Goal: Information Seeking & Learning: Find specific fact

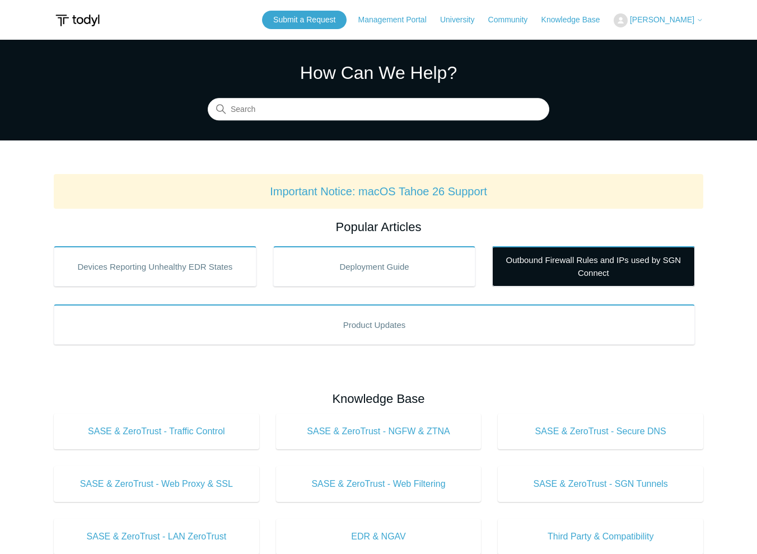
click at [579, 262] on link "Outbound Firewall Rules and IPs used by SGN Connect" at bounding box center [593, 266] width 203 height 40
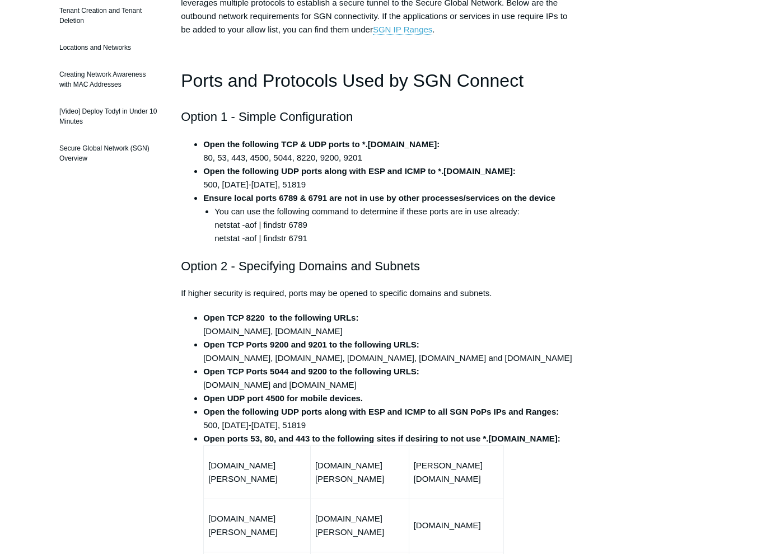
scroll to position [392, 0]
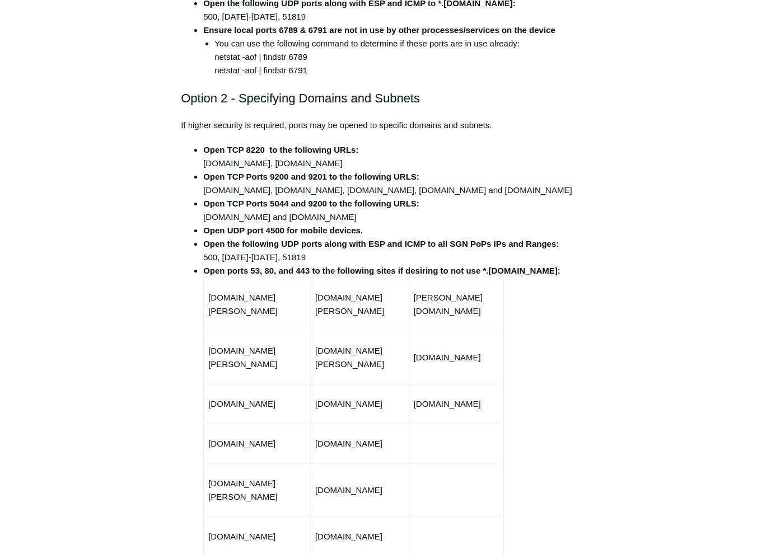
click at [287, 320] on td "[DOMAIN_NAME][PERSON_NAME]" at bounding box center [257, 304] width 107 height 53
drag, startPoint x: 290, startPoint y: 321, endPoint x: 208, endPoint y: 306, distance: 84.1
click at [208, 306] on td "[DOMAIN_NAME][PERSON_NAME]" at bounding box center [257, 304] width 107 height 53
copy td "[DOMAIN_NAME][PERSON_NAME]"
drag, startPoint x: 406, startPoint y: 312, endPoint x: 318, endPoint y: 306, distance: 88.1
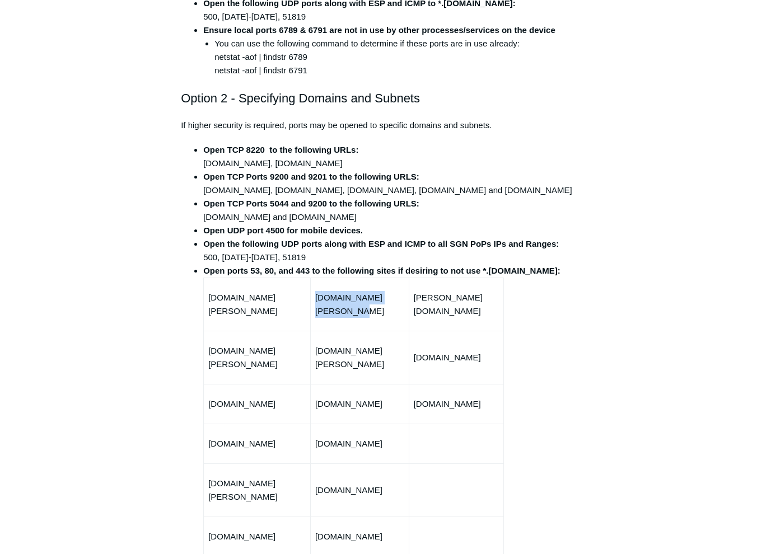
click at [318, 306] on p "[DOMAIN_NAME][PERSON_NAME]" at bounding box center [359, 304] width 89 height 27
copy p "[DOMAIN_NAME][PERSON_NAME]"
drag, startPoint x: 485, startPoint y: 310, endPoint x: 421, endPoint y: 312, distance: 63.8
click at [421, 312] on p "[PERSON_NAME][DOMAIN_NAME]" at bounding box center [456, 304] width 85 height 27
copy p "[PERSON_NAME][DOMAIN_NAME]"
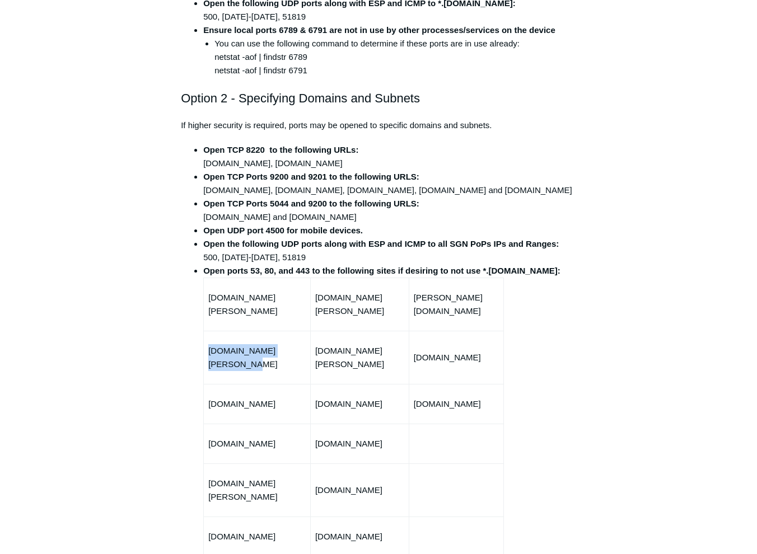
drag, startPoint x: 297, startPoint y: 349, endPoint x: 207, endPoint y: 350, distance: 90.7
click at [207, 350] on td "[DOMAIN_NAME][PERSON_NAME]" at bounding box center [257, 357] width 107 height 53
copy p "[DOMAIN_NAME][PERSON_NAME]"
drag, startPoint x: 403, startPoint y: 352, endPoint x: 319, endPoint y: 352, distance: 84.0
click at [319, 352] on p "[DOMAIN_NAME][PERSON_NAME]" at bounding box center [359, 357] width 89 height 27
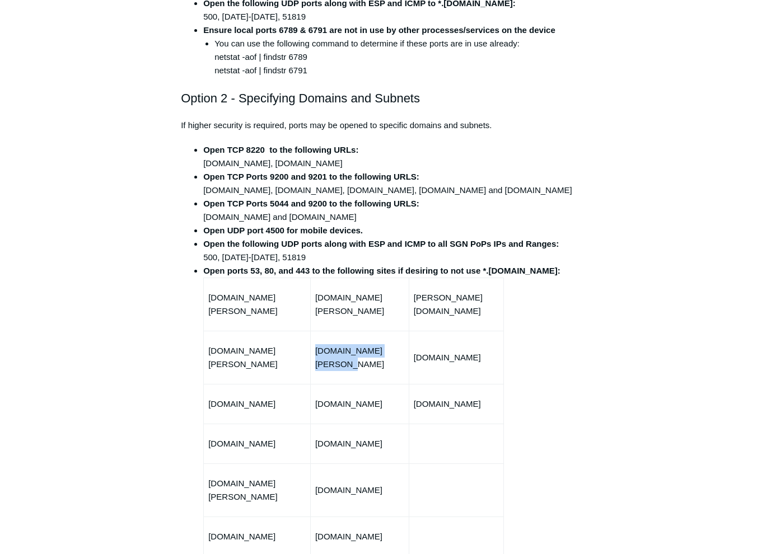
copy p "[DOMAIN_NAME][PERSON_NAME]"
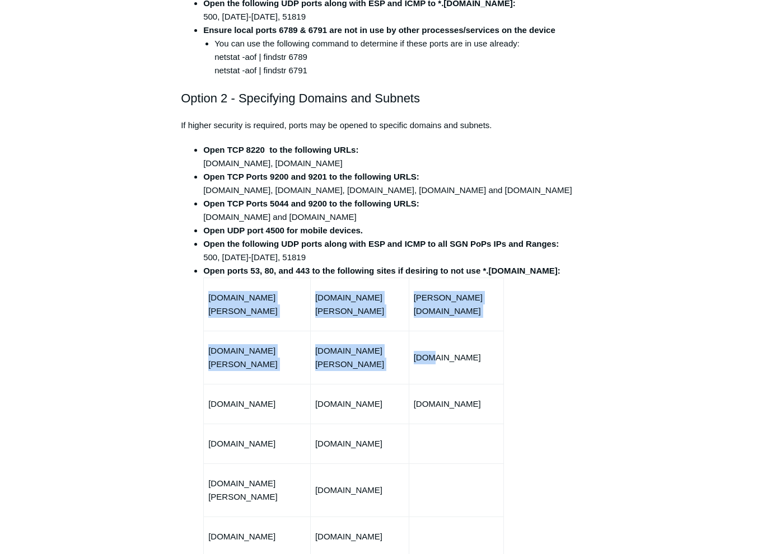
drag, startPoint x: 504, startPoint y: 350, endPoint x: 433, endPoint y: 345, distance: 70.7
click at [433, 345] on li "Open ports 53, 80, and 443 to the following sites if desiring to not use *.[DOM…" at bounding box center [389, 430] width 373 height 332
drag, startPoint x: 433, startPoint y: 345, endPoint x: 440, endPoint y: 350, distance: 8.1
click at [440, 351] on p "[DOMAIN_NAME]" at bounding box center [456, 357] width 85 height 13
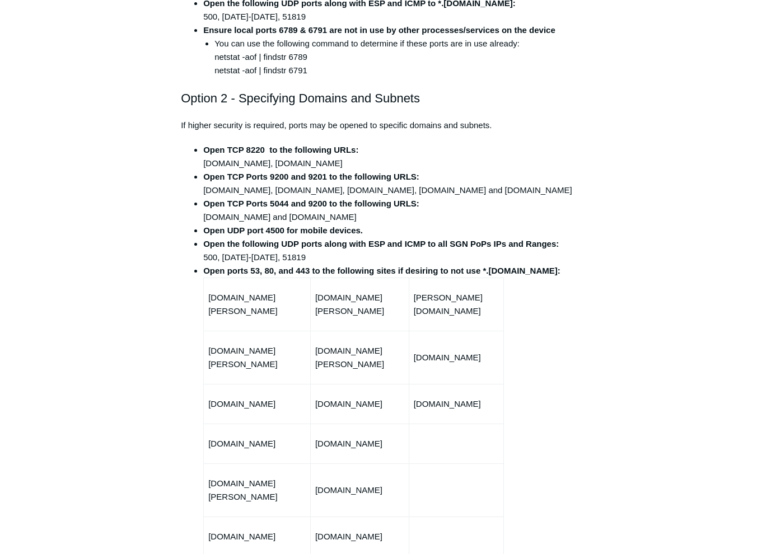
click at [416, 352] on td "[DOMAIN_NAME]" at bounding box center [456, 357] width 95 height 53
drag, startPoint x: 418, startPoint y: 353, endPoint x: 489, endPoint y: 362, distance: 72.2
click at [489, 362] on td "[DOMAIN_NAME]" at bounding box center [456, 357] width 95 height 53
copy p "[DOMAIN_NAME]"
drag, startPoint x: 282, startPoint y: 397, endPoint x: 206, endPoint y: 399, distance: 75.6
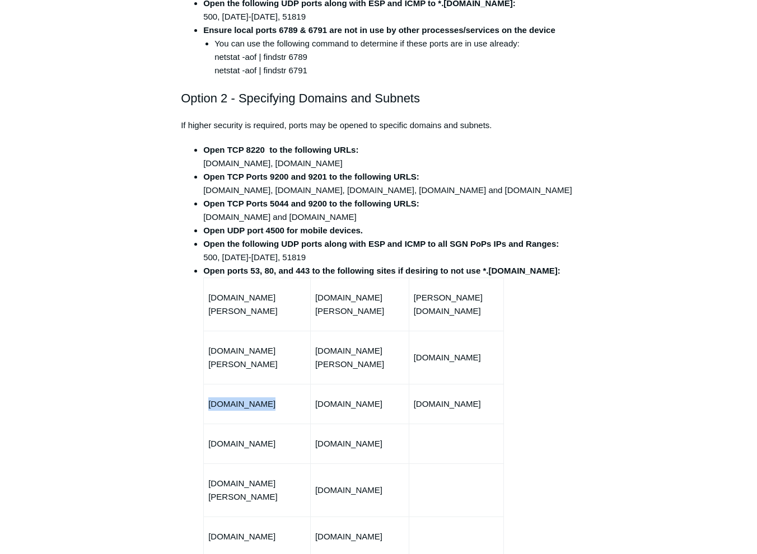
click at [206, 399] on td "[DOMAIN_NAME]" at bounding box center [257, 404] width 107 height 40
copy p "[DOMAIN_NAME]"
drag, startPoint x: 388, startPoint y: 388, endPoint x: 318, endPoint y: 388, distance: 69.4
click at [318, 397] on p "[DOMAIN_NAME]" at bounding box center [359, 403] width 89 height 13
copy p "[DOMAIN_NAME]"
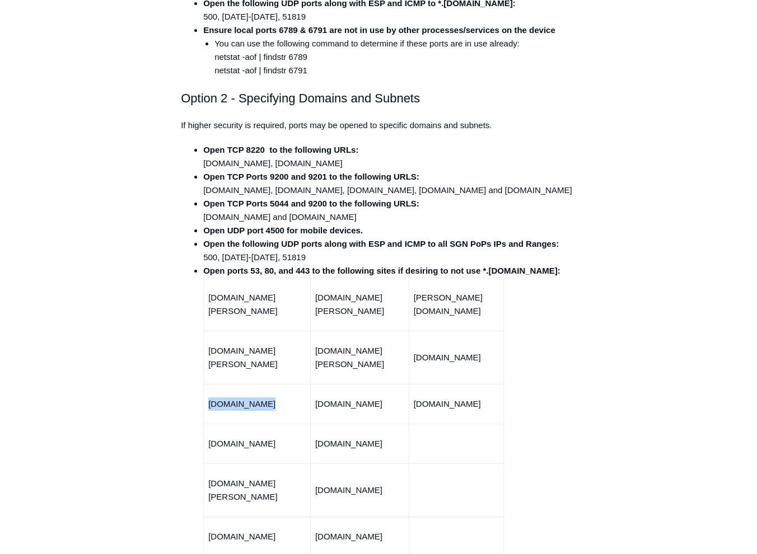
drag, startPoint x: 477, startPoint y: 395, endPoint x: 409, endPoint y: 390, distance: 68.4
click at [409, 390] on tr "api.todyl.com status.todyl.com ws.todyl.com" at bounding box center [353, 404] width 299 height 40
copy tr "[DOMAIN_NAME]"
drag, startPoint x: 269, startPoint y: 432, endPoint x: 205, endPoint y: 426, distance: 63.5
click at [205, 426] on td "[DOMAIN_NAME]" at bounding box center [257, 444] width 107 height 40
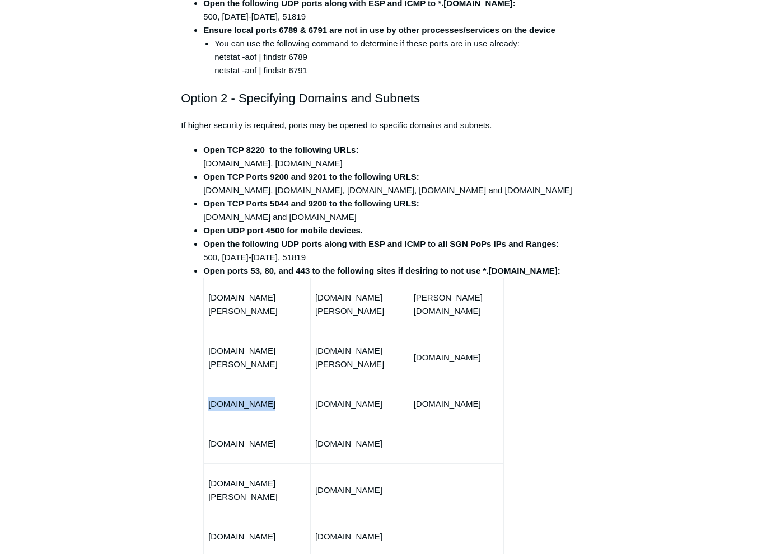
copy p "[DOMAIN_NAME]"
drag, startPoint x: 380, startPoint y: 429, endPoint x: 318, endPoint y: 429, distance: 62.1
click at [318, 437] on p "[DOMAIN_NAME]" at bounding box center [359, 443] width 89 height 13
drag, startPoint x: 296, startPoint y: 470, endPoint x: 209, endPoint y: 473, distance: 86.8
click at [209, 477] on p "[DOMAIN_NAME][PERSON_NAME]" at bounding box center [256, 490] width 97 height 27
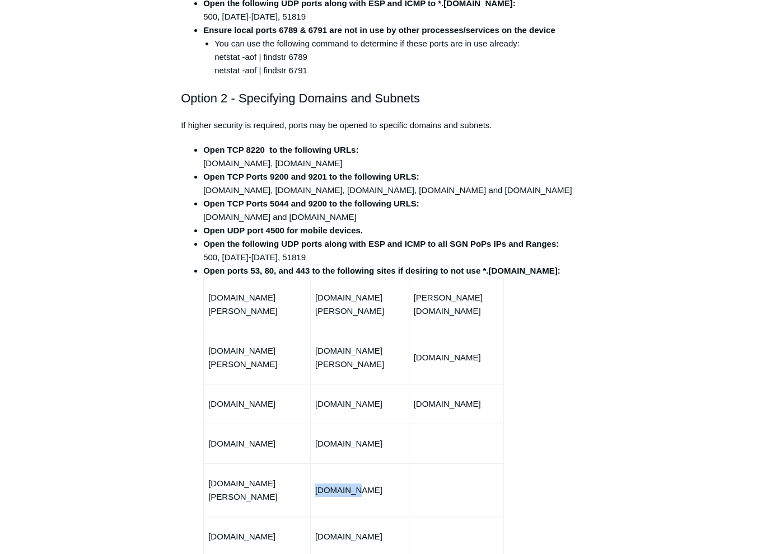
drag, startPoint x: 365, startPoint y: 469, endPoint x: 317, endPoint y: 471, distance: 47.6
click at [317, 471] on td "[DOMAIN_NAME]" at bounding box center [359, 489] width 99 height 53
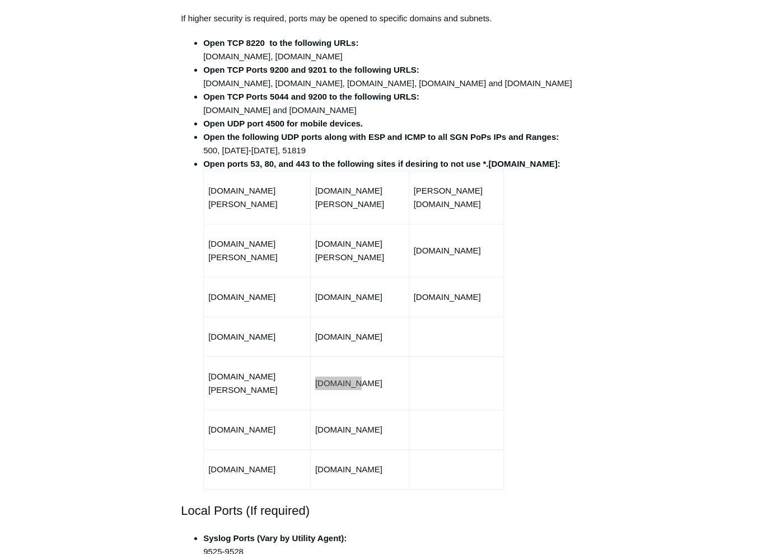
scroll to position [504, 0]
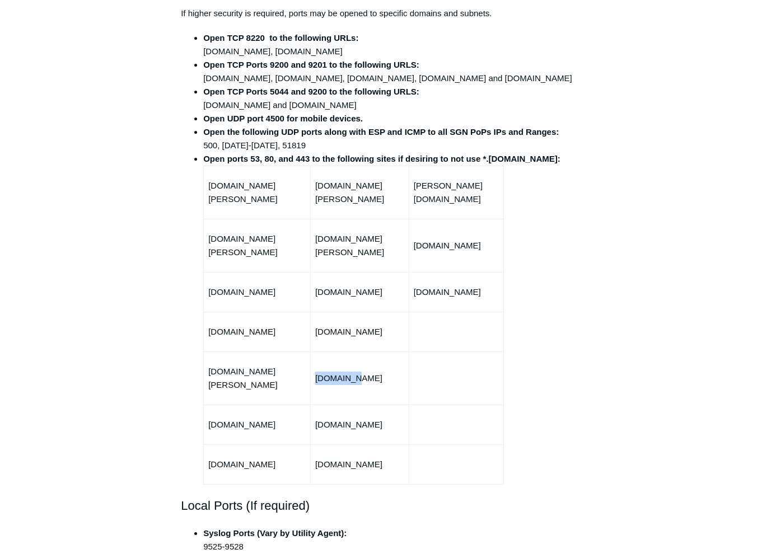
drag, startPoint x: 261, startPoint y: 395, endPoint x: 207, endPoint y: 396, distance: 54.3
click at [207, 405] on td "[DOMAIN_NAME]" at bounding box center [257, 425] width 107 height 40
drag, startPoint x: 385, startPoint y: 400, endPoint x: 319, endPoint y: 401, distance: 66.1
click at [319, 418] on p "[DOMAIN_NAME]" at bounding box center [359, 424] width 89 height 13
drag, startPoint x: 288, startPoint y: 442, endPoint x: 210, endPoint y: 443, distance: 77.8
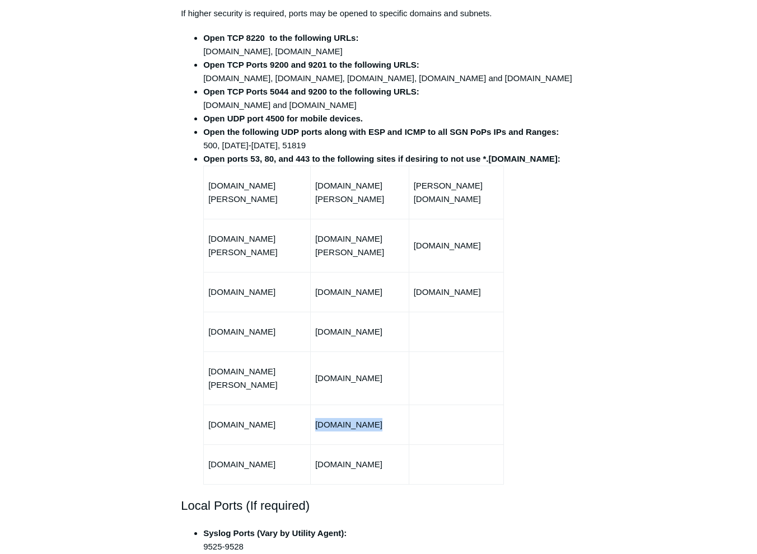
click at [210, 458] on p "[DOMAIN_NAME]" at bounding box center [256, 464] width 97 height 13
drag, startPoint x: 383, startPoint y: 437, endPoint x: 317, endPoint y: 438, distance: 65.5
click at [317, 444] on td "[DOMAIN_NAME]" at bounding box center [359, 464] width 99 height 40
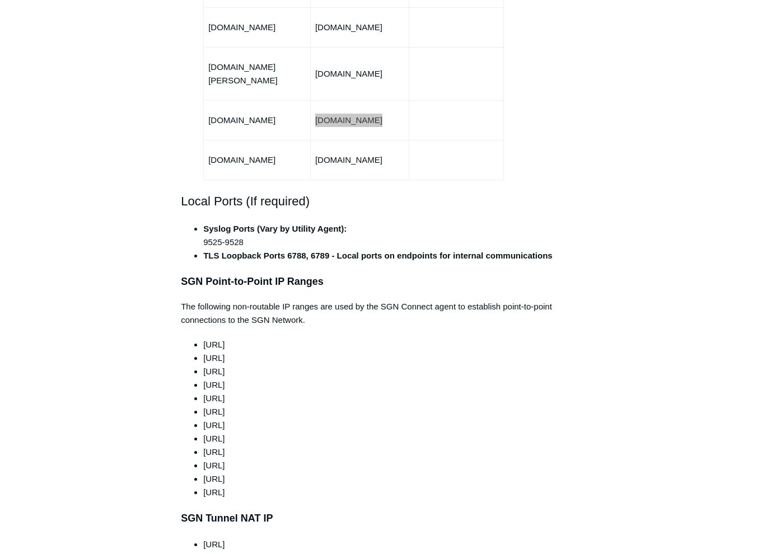
scroll to position [840, 0]
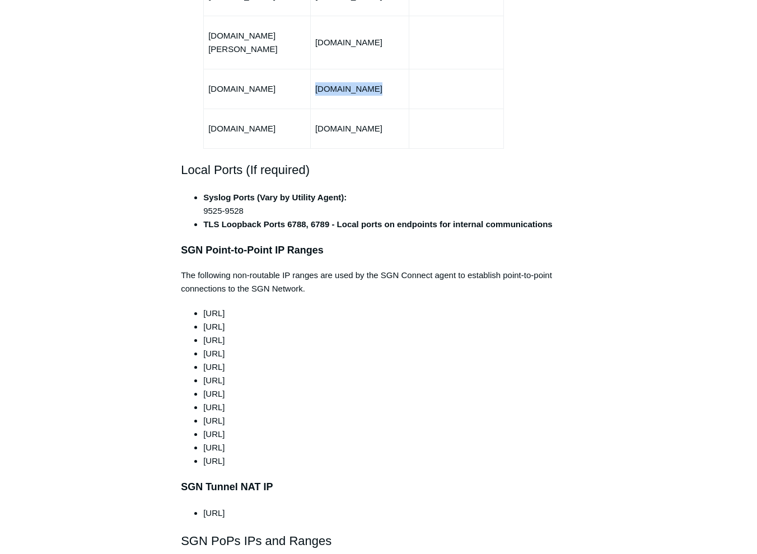
drag, startPoint x: 256, startPoint y: 289, endPoint x: 204, endPoint y: 281, distance: 53.3
click at [204, 307] on li "[URL]" at bounding box center [389, 313] width 373 height 13
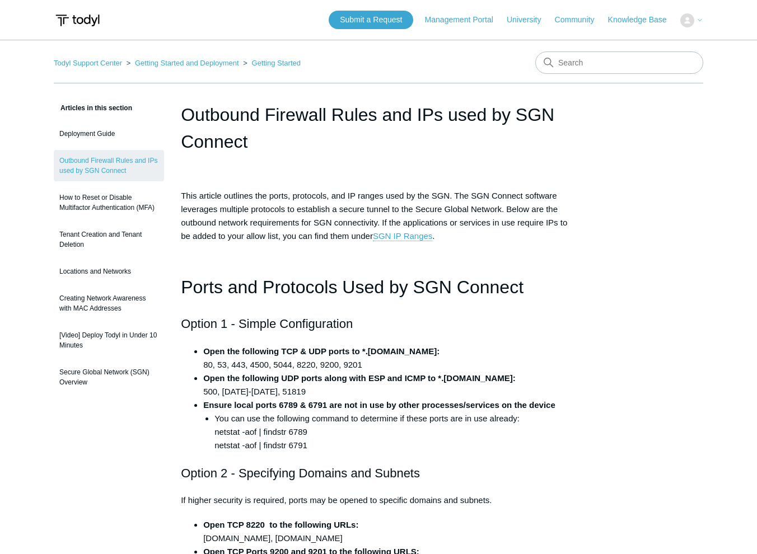
scroll to position [840, 0]
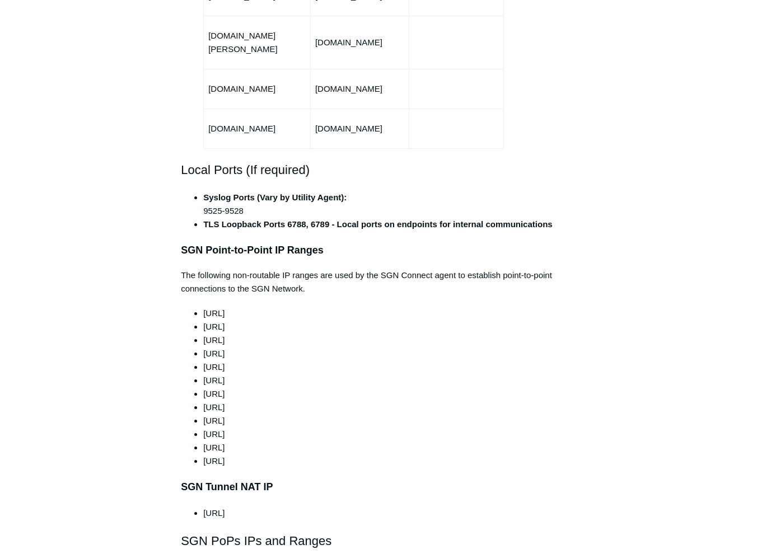
drag, startPoint x: 242, startPoint y: 288, endPoint x: 196, endPoint y: 289, distance: 45.9
click at [203, 307] on li "[URL]" at bounding box center [389, 313] width 373 height 13
copy span "[TECHNICAL_ID]"
drag, startPoint x: 242, startPoint y: 299, endPoint x: 196, endPoint y: 300, distance: 45.9
click at [203, 320] on li "[URL]" at bounding box center [389, 326] width 373 height 13
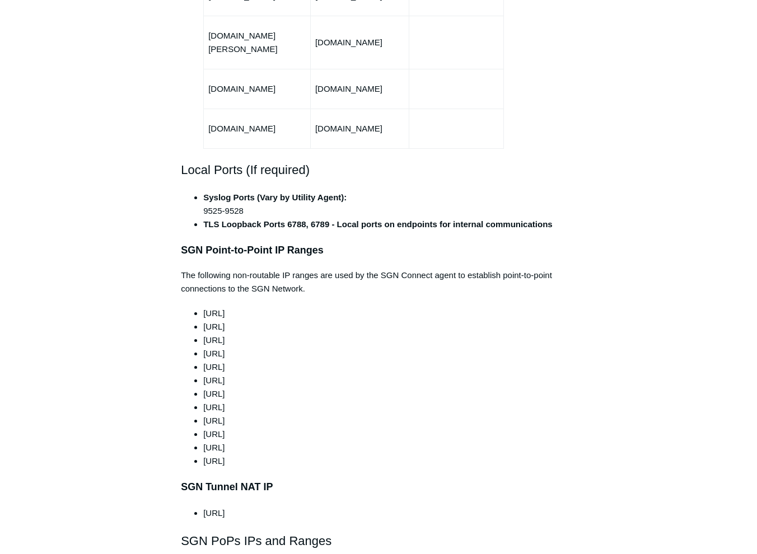
copy li "[TECHNICAL_ID]"
drag, startPoint x: 242, startPoint y: 313, endPoint x: 201, endPoint y: 313, distance: 40.3
click at [201, 313] on ul "[URL] [URL] [URL] [URL] [URL] [URL] [URL] [URL] [URL] [URL] [URL] [URL]" at bounding box center [384, 387] width 384 height 161
copy li "[TECHNICAL_ID]"
drag, startPoint x: 243, startPoint y: 326, endPoint x: 205, endPoint y: 326, distance: 38.1
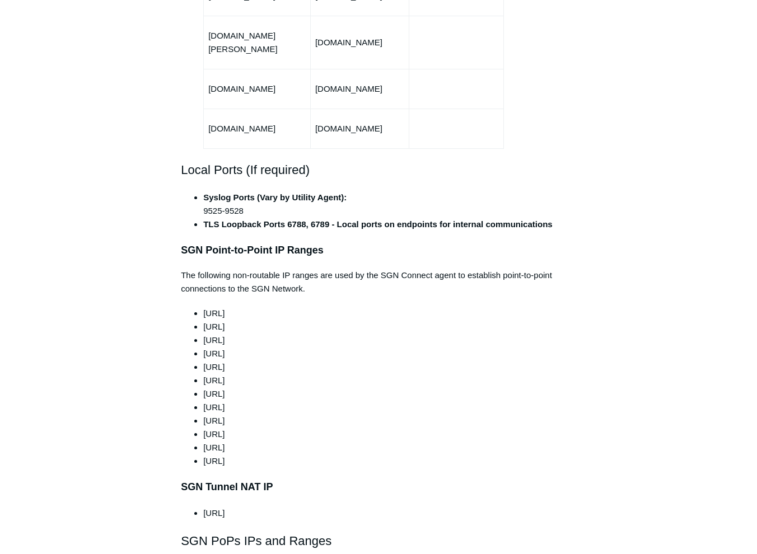
click at [205, 347] on li "[URL]" at bounding box center [389, 353] width 373 height 13
copy li "[TECHNICAL_ID]"
drag, startPoint x: 244, startPoint y: 339, endPoint x: 205, endPoint y: 341, distance: 38.7
click at [205, 360] on li "[URL]" at bounding box center [389, 366] width 373 height 13
copy li "[TECHNICAL_ID][URL]"
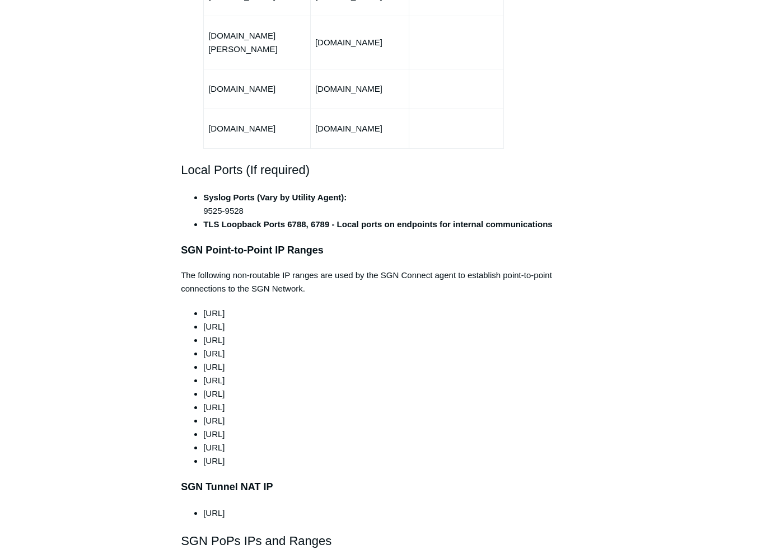
drag, startPoint x: 242, startPoint y: 354, endPoint x: 205, endPoint y: 355, distance: 37.0
click at [205, 374] on li "[URL]" at bounding box center [389, 380] width 373 height 13
copy li "[TECHNICAL_ID]"
drag, startPoint x: 238, startPoint y: 366, endPoint x: 191, endPoint y: 363, distance: 47.1
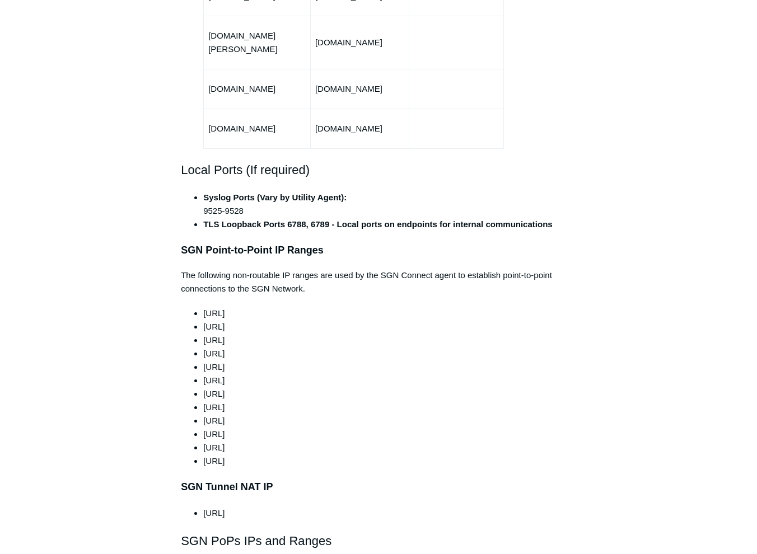
copy span "[TECHNICAL_ID]"
drag, startPoint x: 237, startPoint y: 377, endPoint x: 204, endPoint y: 379, distance: 33.7
click at [204, 402] on span "[URL]" at bounding box center [213, 407] width 21 height 10
copy span "[TECHNICAL_ID]"
drag, startPoint x: 247, startPoint y: 392, endPoint x: 201, endPoint y: 393, distance: 45.3
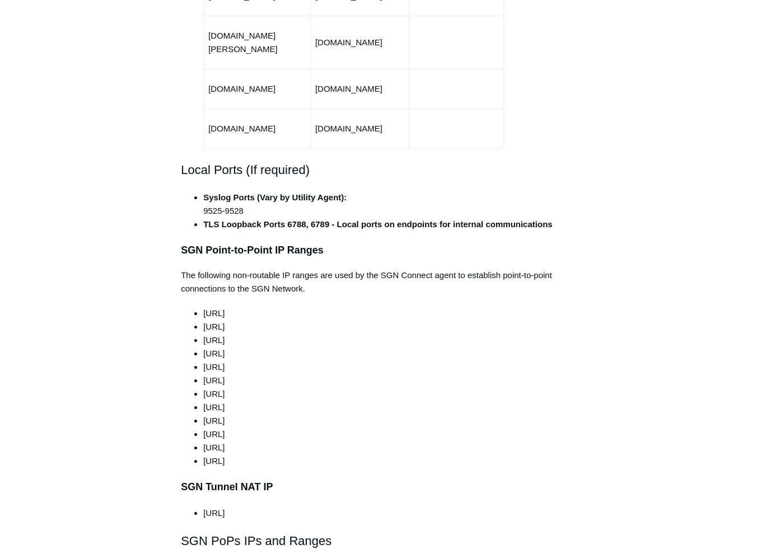
click at [201, 393] on ul "[URL] [URL] [URL] [URL] [URL] [URL] [URL] [URL] [URL] [URL] [URL] [URL]" at bounding box center [384, 387] width 384 height 161
copy span "[TECHNICAL_ID]"
drag, startPoint x: 251, startPoint y: 407, endPoint x: 200, endPoint y: 411, distance: 50.5
click at [200, 411] on ul "[URL] [URL] [URL] [URL] [URL] [URL] [URL] [URL] [URL] [URL] [URL] [URL]" at bounding box center [384, 387] width 384 height 161
copy span "[TECHNICAL_ID]"
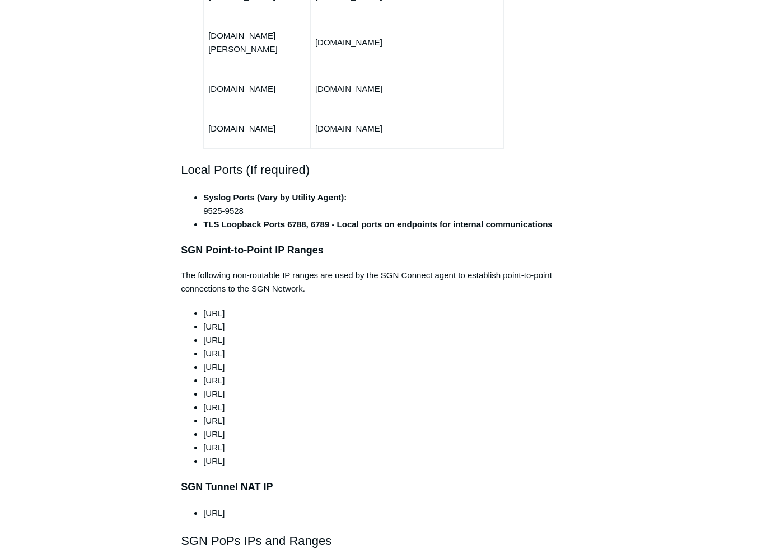
drag, startPoint x: 246, startPoint y: 419, endPoint x: 198, endPoint y: 420, distance: 48.1
click at [198, 420] on ul "[URL] [URL] [URL] [URL] [URL] [URL] [URL] [URL] [URL] [URL] [URL] [URL]" at bounding box center [384, 387] width 384 height 161
drag, startPoint x: 248, startPoint y: 431, endPoint x: 195, endPoint y: 435, distance: 53.9
click at [203, 454] on li "[URL]" at bounding box center [389, 460] width 373 height 13
click at [247, 454] on li "[URL]" at bounding box center [389, 460] width 373 height 13
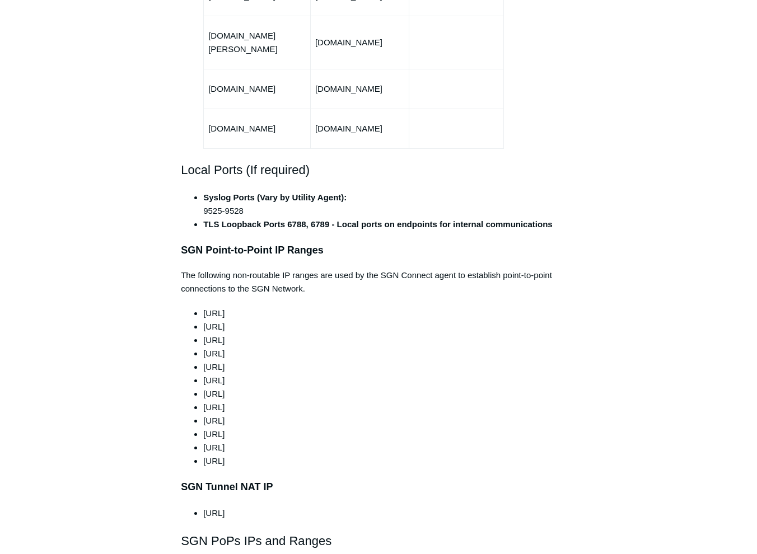
click at [248, 454] on li "[URL]" at bounding box center [389, 460] width 373 height 13
click at [245, 454] on li "[URL]" at bounding box center [389, 460] width 373 height 13
drag, startPoint x: 204, startPoint y: 434, endPoint x: 247, endPoint y: 435, distance: 43.7
click at [247, 454] on li "[URL]" at bounding box center [389, 460] width 373 height 13
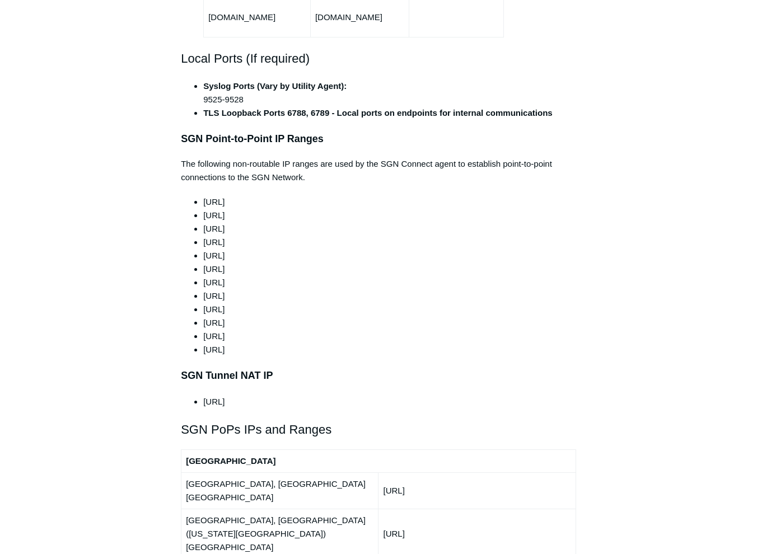
scroll to position [951, 0]
drag, startPoint x: 244, startPoint y: 374, endPoint x: 201, endPoint y: 376, distance: 43.1
click at [201, 395] on ul "[URL]" at bounding box center [384, 401] width 384 height 13
drag, startPoint x: 201, startPoint y: 376, endPoint x: 224, endPoint y: 381, distance: 23.6
click at [224, 381] on div "This article outlines the ports, protocols, and IP ranges used by the SGN. The …" at bounding box center [378, 483] width 395 height 2456
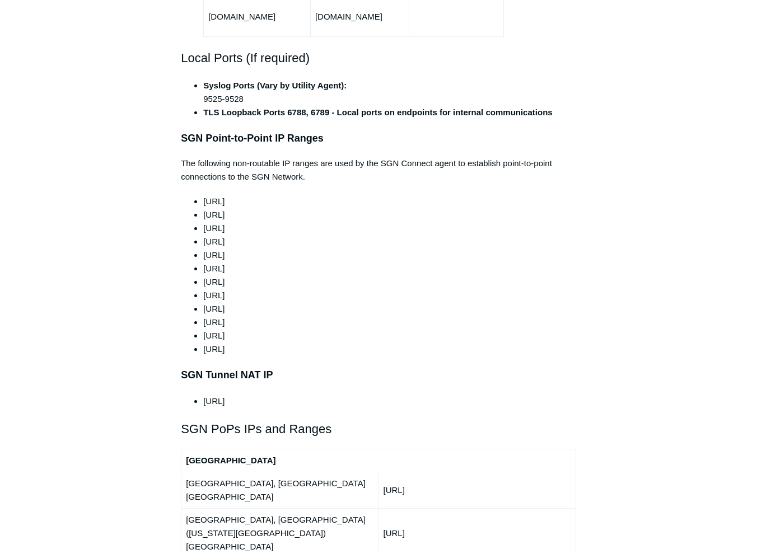
click at [209, 395] on li "[URL]" at bounding box center [389, 401] width 373 height 13
click at [201, 395] on ul "[URL]" at bounding box center [384, 401] width 384 height 13
drag, startPoint x: 241, startPoint y: 372, endPoint x: 201, endPoint y: 379, distance: 39.8
click at [201, 395] on ul "[URL]" at bounding box center [384, 401] width 384 height 13
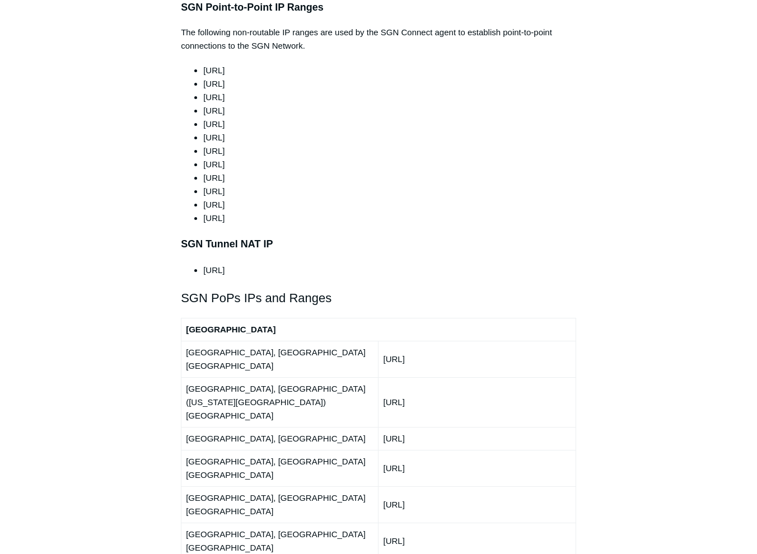
scroll to position [1119, 0]
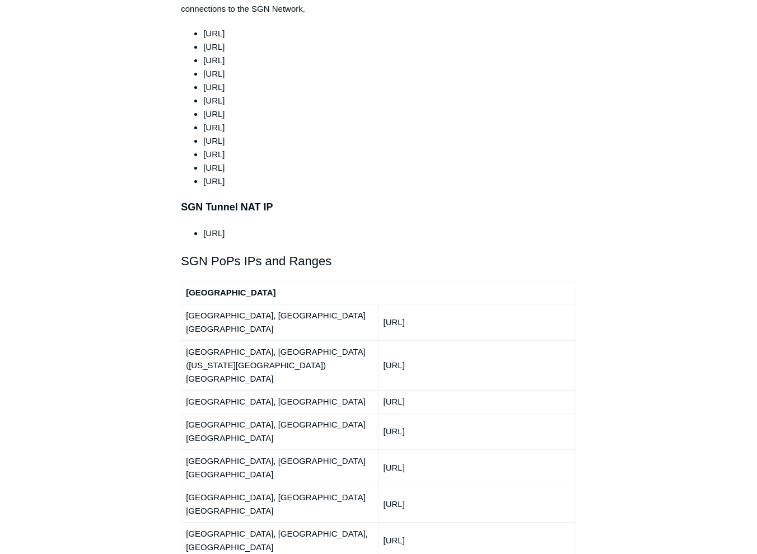
drag, startPoint x: 430, startPoint y: 290, endPoint x: 385, endPoint y: 289, distance: 45.9
click at [385, 304] on td "[URL]" at bounding box center [476, 322] width 197 height 36
drag, startPoint x: 433, startPoint y: 312, endPoint x: 387, endPoint y: 314, distance: 45.9
click at [387, 340] on td "[URL]" at bounding box center [476, 365] width 197 height 50
drag, startPoint x: 387, startPoint y: 314, endPoint x: 432, endPoint y: 316, distance: 44.8
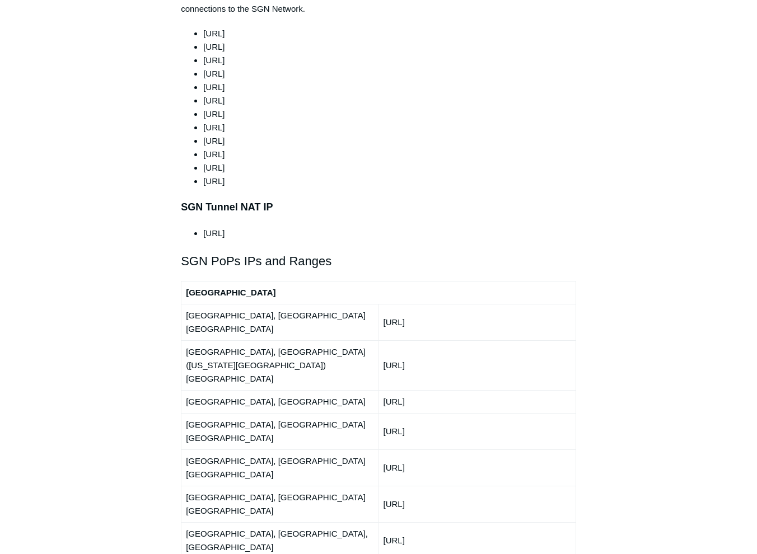
click at [432, 340] on td "[URL]" at bounding box center [476, 365] width 197 height 50
click at [425, 340] on td "[URL]" at bounding box center [476, 365] width 197 height 50
drag, startPoint x: 431, startPoint y: 310, endPoint x: 383, endPoint y: 315, distance: 47.9
click at [383, 340] on td "[URL]" at bounding box center [476, 365] width 197 height 50
click at [432, 390] on td "[URL]" at bounding box center [476, 401] width 197 height 23
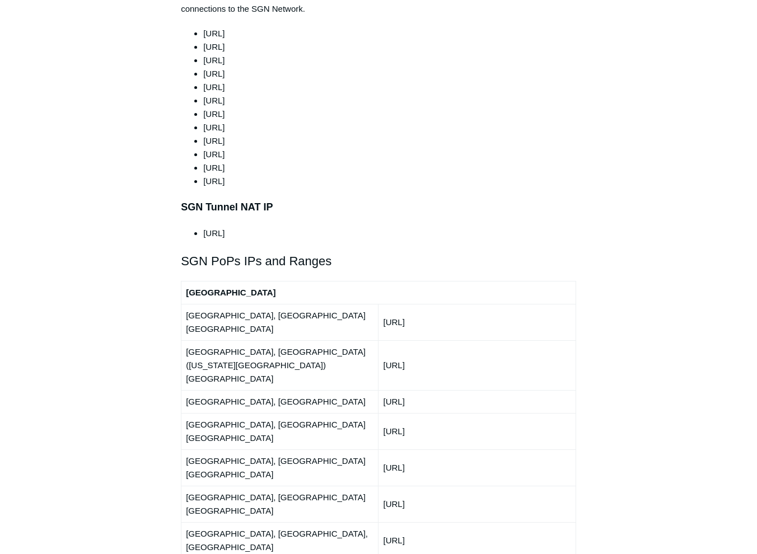
drag, startPoint x: 432, startPoint y: 335, endPoint x: 378, endPoint y: 337, distance: 53.2
click at [378, 390] on td "[URL]" at bounding box center [476, 401] width 197 height 23
drag, startPoint x: 436, startPoint y: 357, endPoint x: 379, endPoint y: 357, distance: 56.5
click at [379, 413] on td "[URL]" at bounding box center [476, 431] width 197 height 36
drag, startPoint x: 437, startPoint y: 381, endPoint x: 383, endPoint y: 381, distance: 53.7
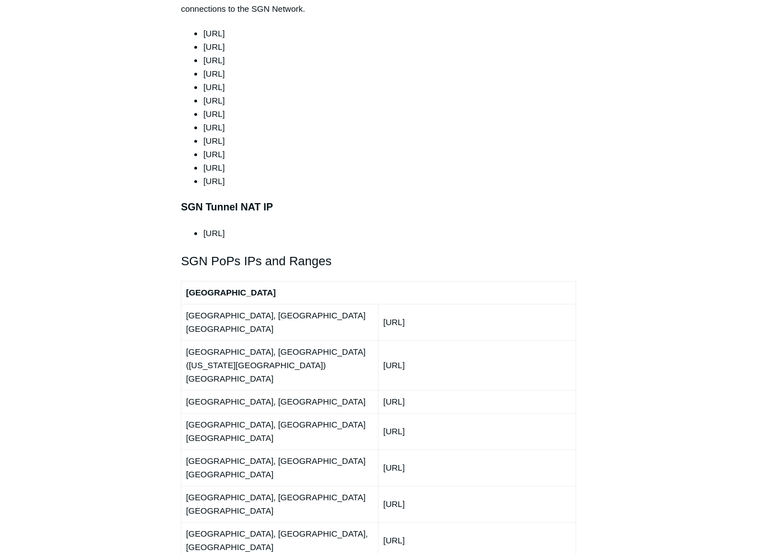
click at [383, 449] on td "[URL]" at bounding box center [476, 467] width 197 height 36
drag, startPoint x: 435, startPoint y: 401, endPoint x: 383, endPoint y: 405, distance: 52.7
click at [383, 486] on td "[URL]" at bounding box center [476, 504] width 197 height 36
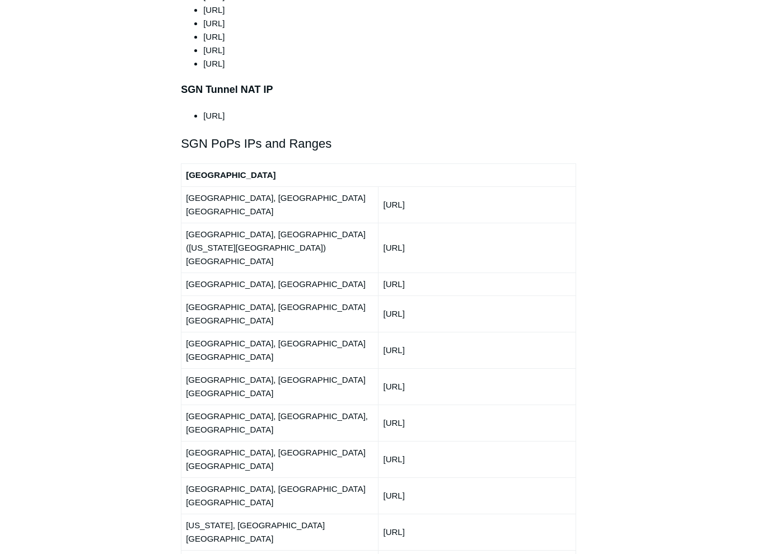
scroll to position [1287, 0]
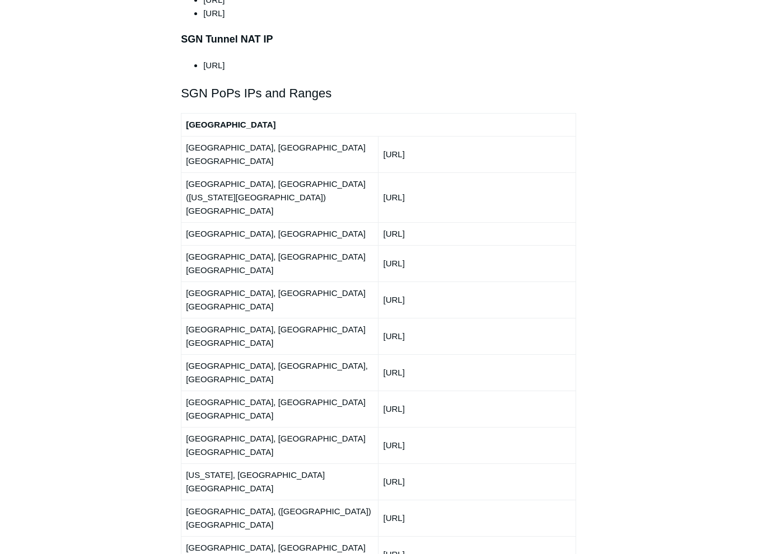
drag, startPoint x: 432, startPoint y: 256, endPoint x: 383, endPoint y: 259, distance: 48.8
click at [383, 354] on td "[URL]" at bounding box center [476, 372] width 197 height 36
drag, startPoint x: 430, startPoint y: 279, endPoint x: 384, endPoint y: 283, distance: 46.1
click at [384, 391] on td "[URL]" at bounding box center [476, 409] width 197 height 36
drag, startPoint x: 438, startPoint y: 303, endPoint x: 385, endPoint y: 304, distance: 53.2
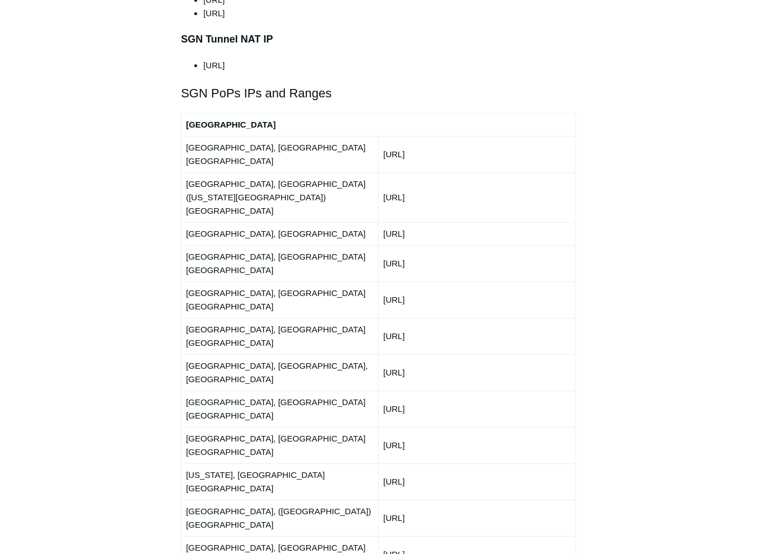
click at [385, 427] on td "[URL]" at bounding box center [476, 445] width 197 height 36
drag, startPoint x: 436, startPoint y: 323, endPoint x: 384, endPoint y: 326, distance: 52.2
click at [384, 463] on td "[URL]" at bounding box center [476, 481] width 197 height 36
drag, startPoint x: 432, startPoint y: 350, endPoint x: 376, endPoint y: 344, distance: 56.3
click at [376, 500] on tr "Querétaro, ([GEOGRAPHIC_DATA]) [GEOGRAPHIC_DATA] [URL]" at bounding box center [378, 518] width 395 height 36
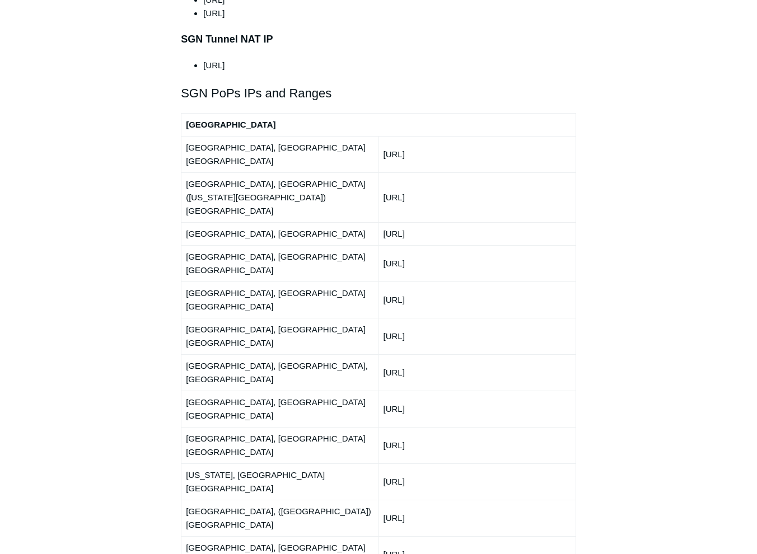
drag, startPoint x: 435, startPoint y: 372, endPoint x: 383, endPoint y: 372, distance: 51.5
click at [383, 536] on td "[URL]" at bounding box center [476, 554] width 197 height 36
drag, startPoint x: 430, startPoint y: 394, endPoint x: 367, endPoint y: 392, distance: 63.3
drag, startPoint x: 430, startPoint y: 417, endPoint x: 376, endPoint y: 417, distance: 53.7
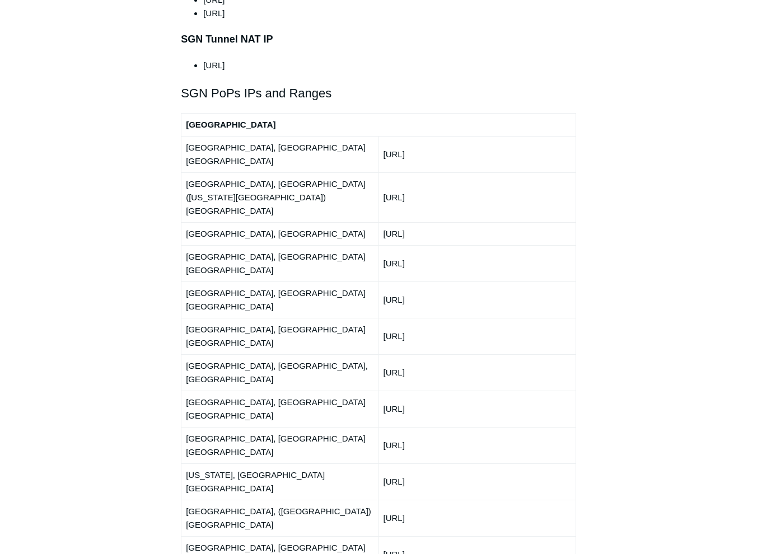
drag, startPoint x: 432, startPoint y: 440, endPoint x: 380, endPoint y: 436, distance: 51.6
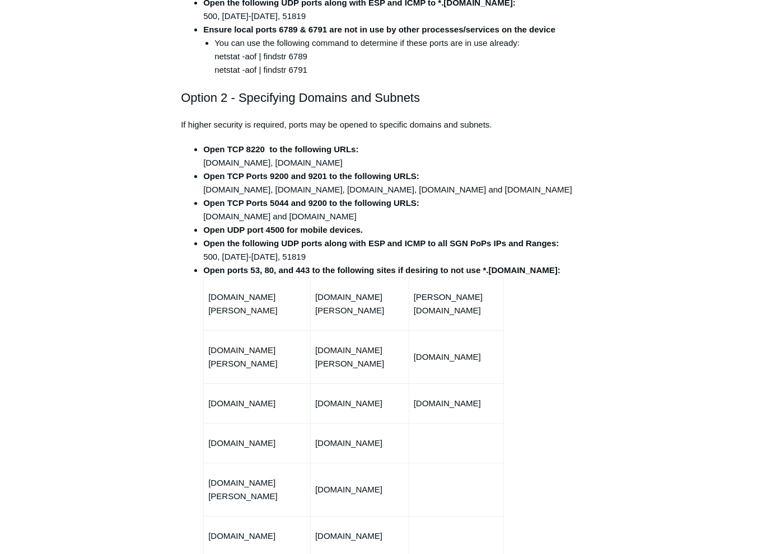
scroll to position [392, 0]
click at [518, 464] on li "Open ports 53, 80, and 443 to the following sites if desiring to not use *.[DOM…" at bounding box center [389, 430] width 373 height 332
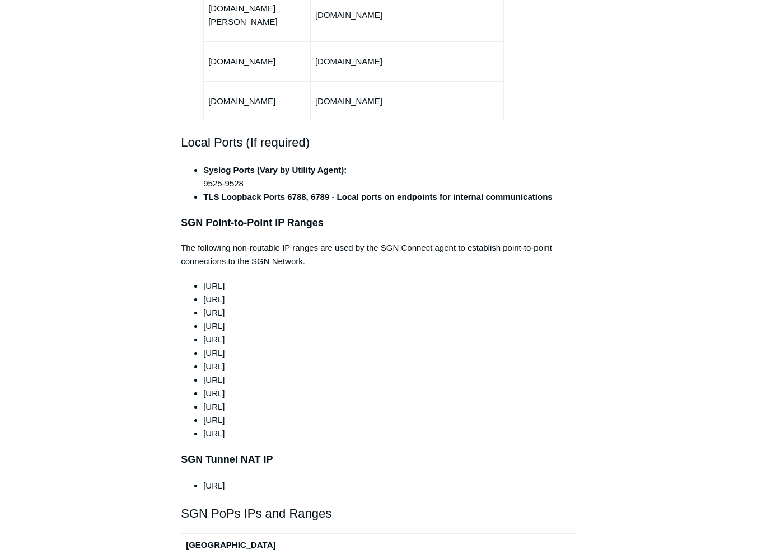
scroll to position [840, 0]
